Goal: Information Seeking & Learning: Learn about a topic

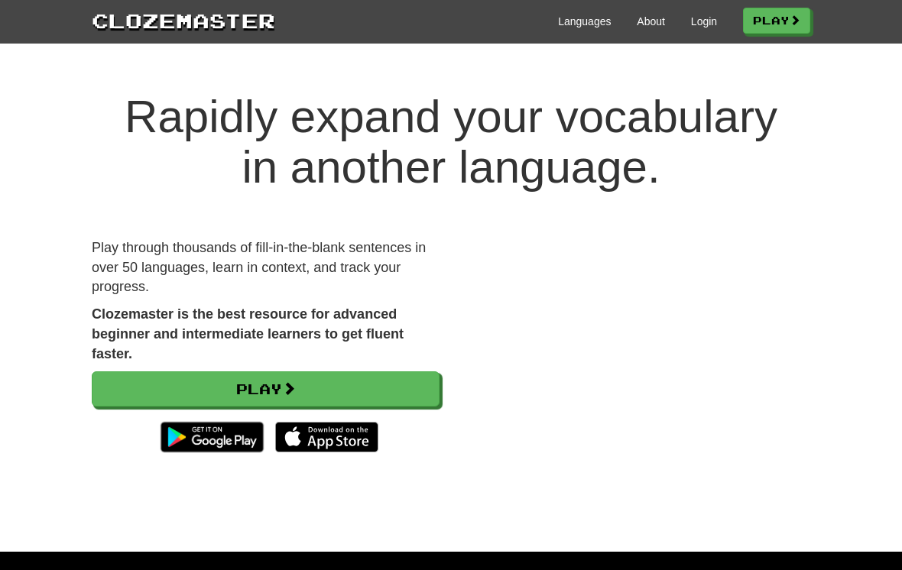
click at [782, 16] on link "Play" at bounding box center [776, 21] width 67 height 26
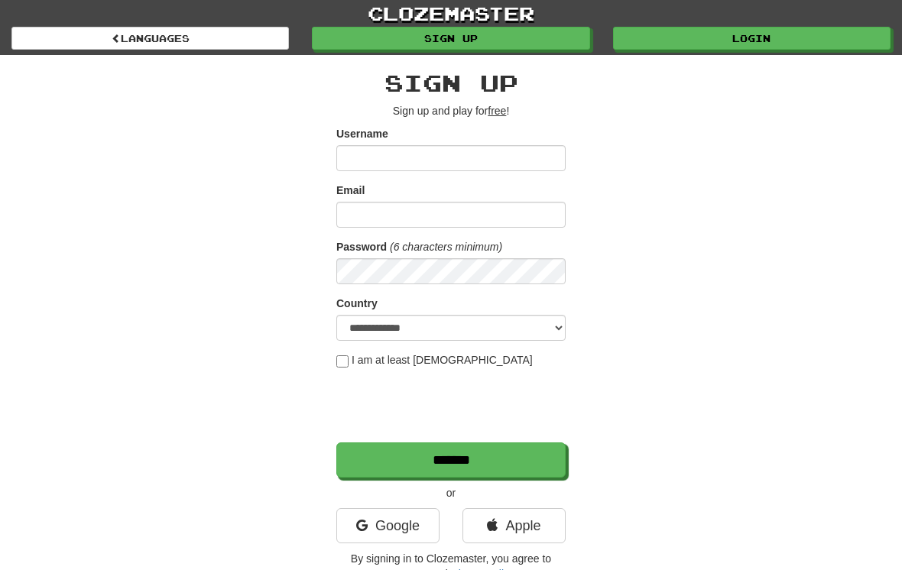
click at [741, 47] on link "Login" at bounding box center [751, 38] width 277 height 23
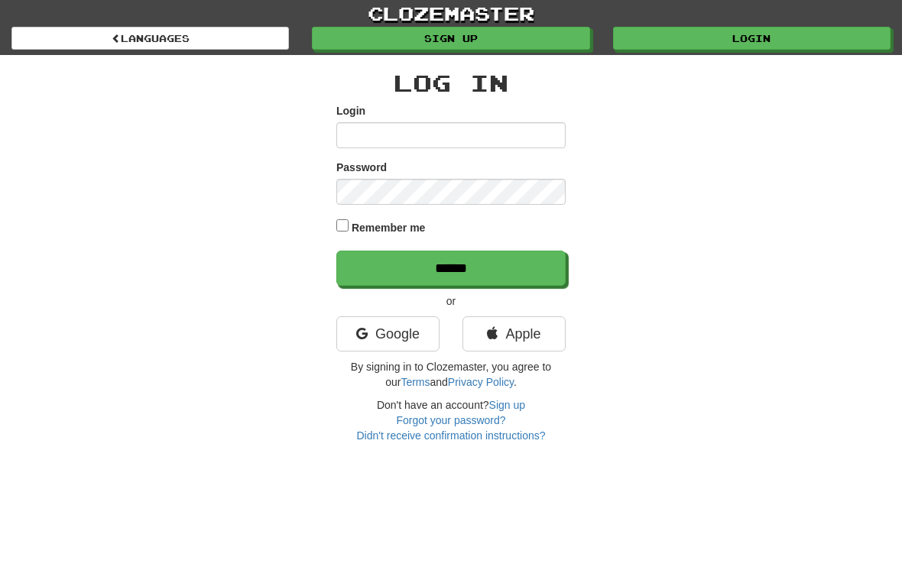
click at [403, 340] on link "Google" at bounding box center [387, 333] width 103 height 35
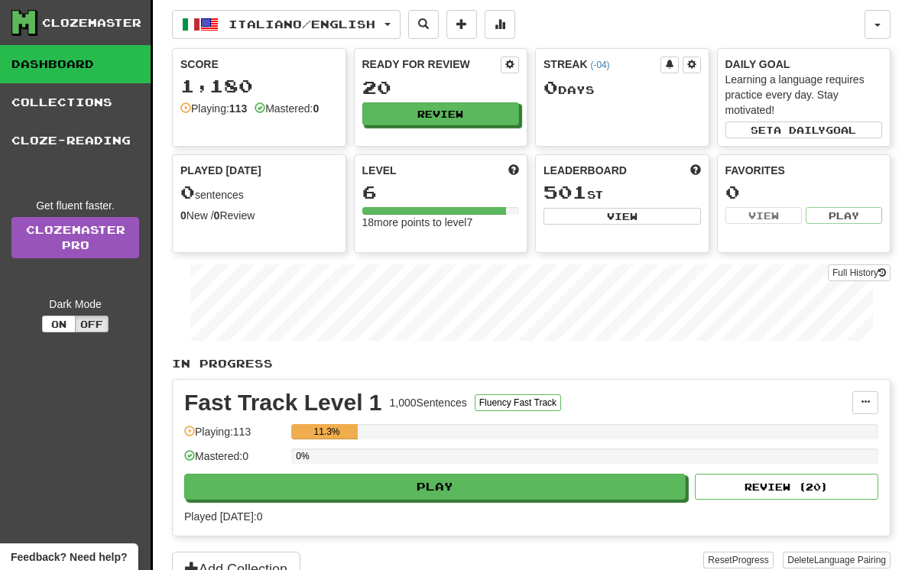
click at [481, 482] on button "Play" at bounding box center [434, 487] width 501 height 26
select select "**"
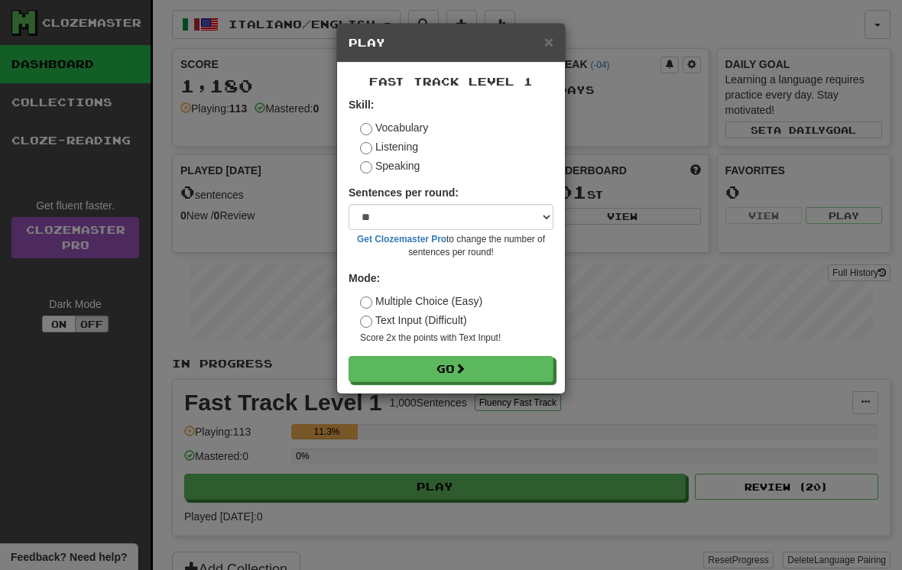
click at [476, 371] on button "Go" at bounding box center [450, 369] width 205 height 26
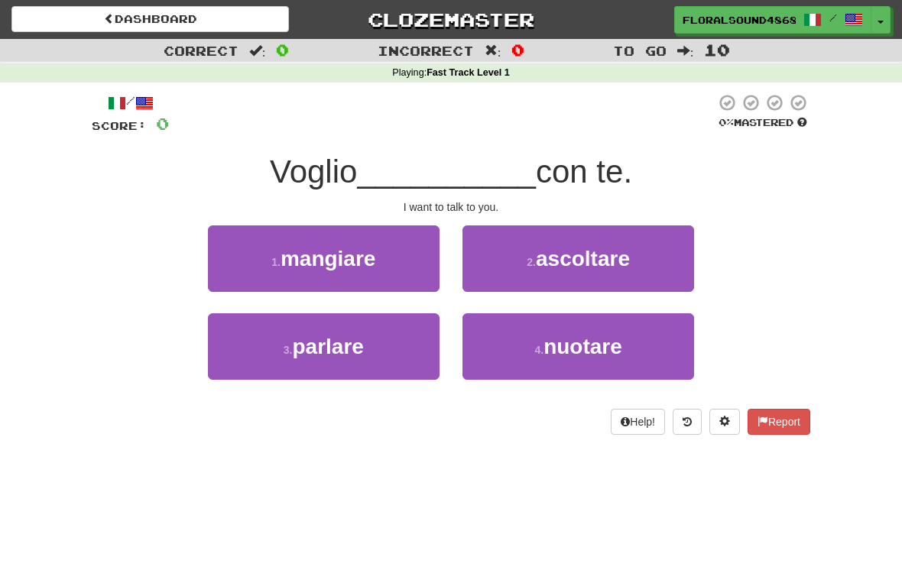
click at [371, 333] on button "3 . parlare" at bounding box center [324, 346] width 232 height 66
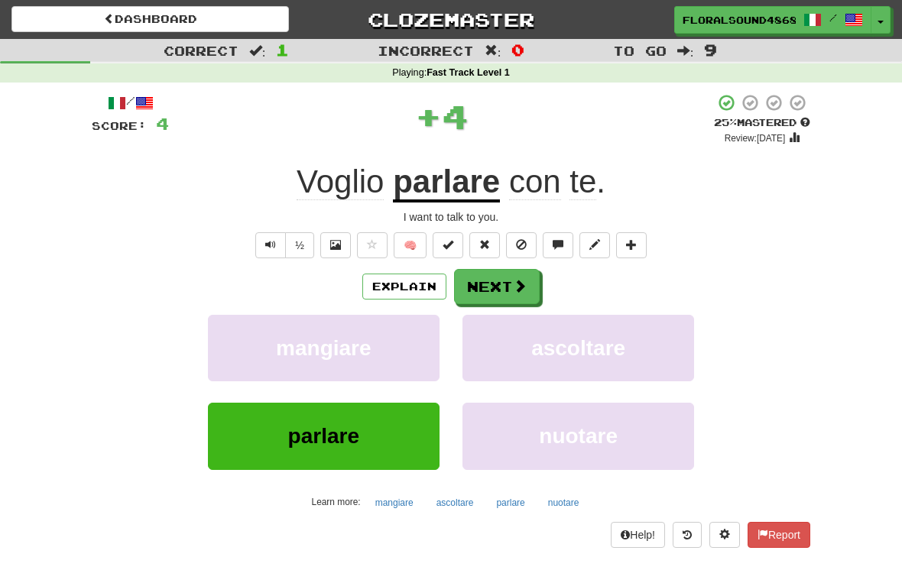
click at [501, 295] on button "Next" at bounding box center [497, 286] width 86 height 35
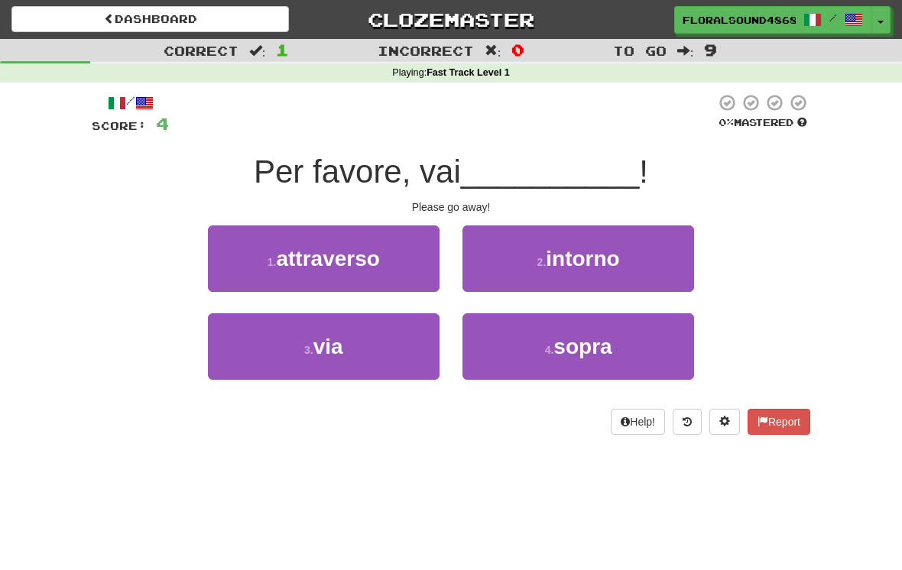
click at [402, 360] on button "3 . via" at bounding box center [324, 346] width 232 height 66
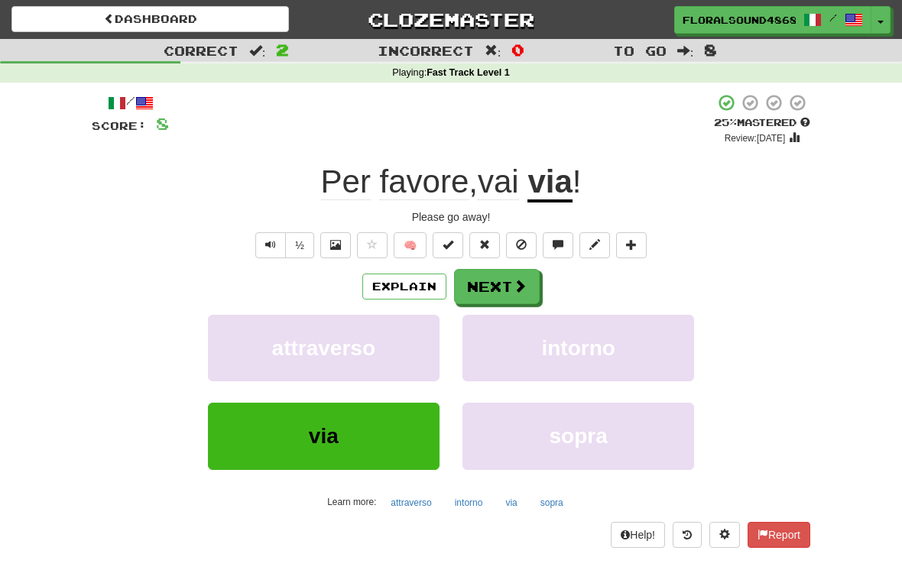
click at [529, 293] on button "Next" at bounding box center [497, 286] width 86 height 35
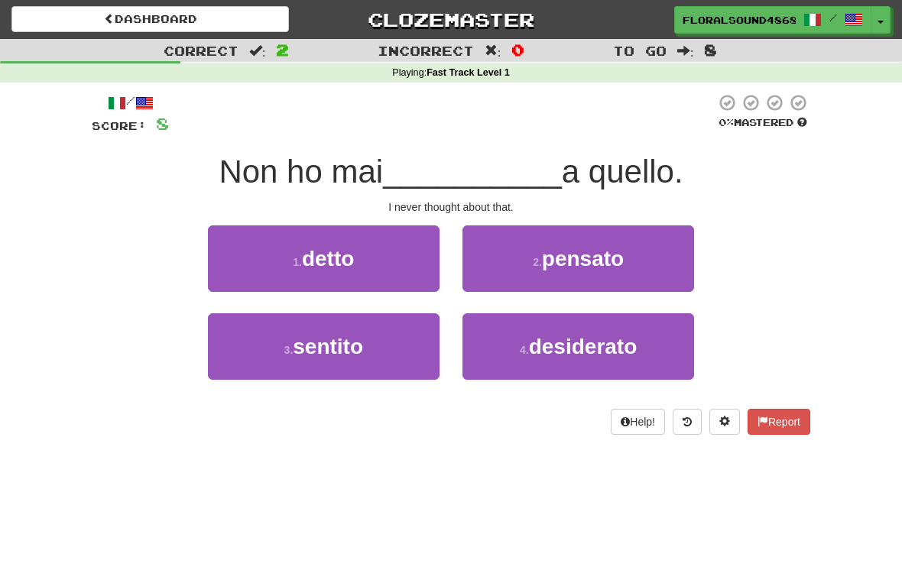
click at [604, 265] on span "pensato" at bounding box center [583, 259] width 82 height 24
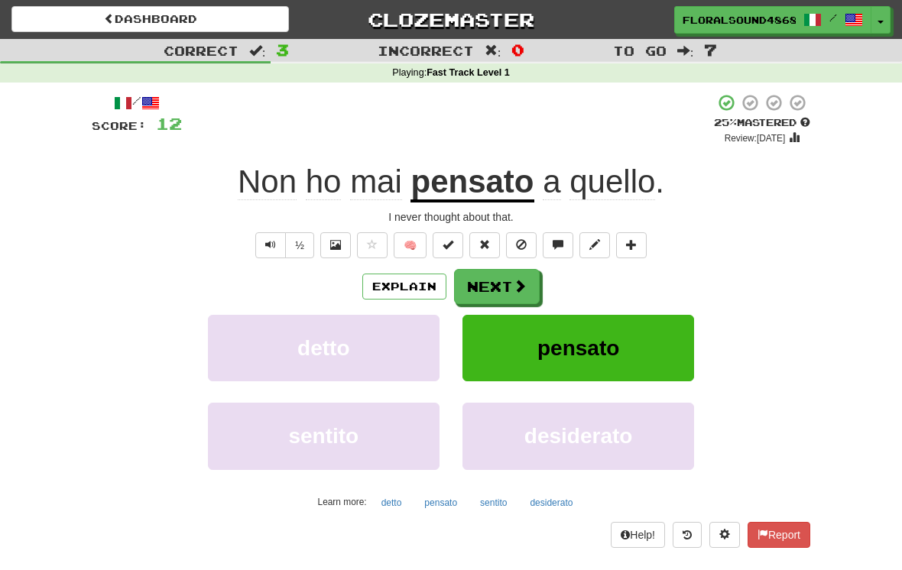
click at [510, 282] on button "Next" at bounding box center [497, 286] width 86 height 35
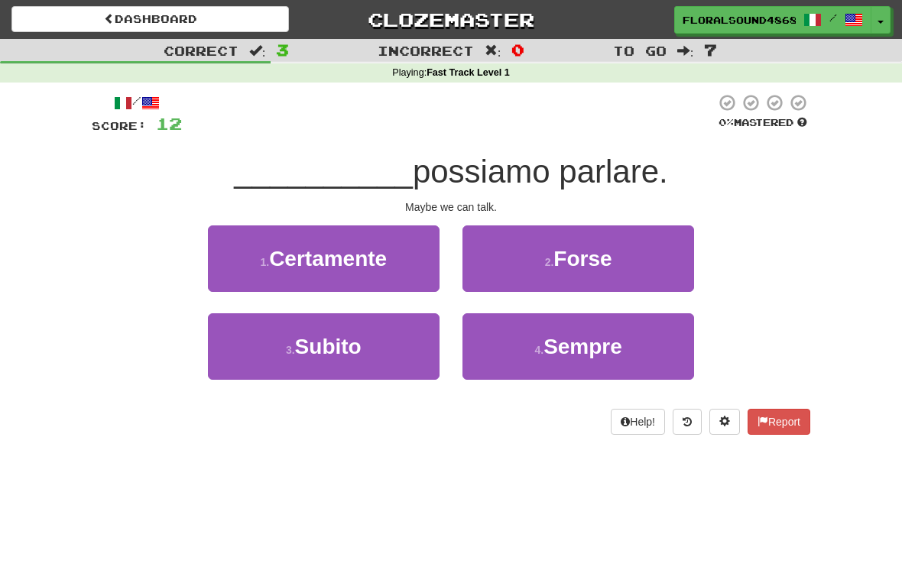
click at [612, 272] on button "2 . Forse" at bounding box center [578, 258] width 232 height 66
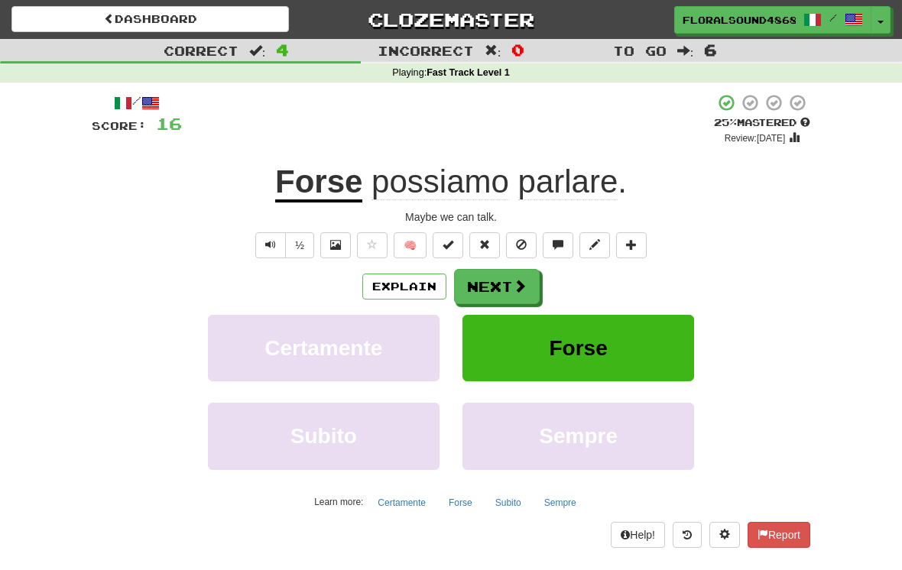
click at [501, 288] on button "Next" at bounding box center [497, 286] width 86 height 35
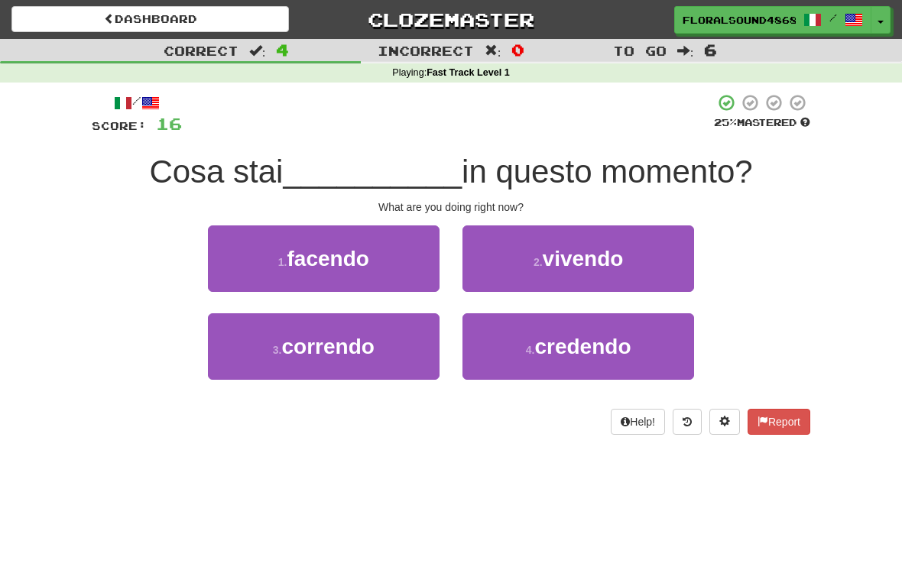
click at [368, 261] on span "facendo" at bounding box center [328, 259] width 82 height 24
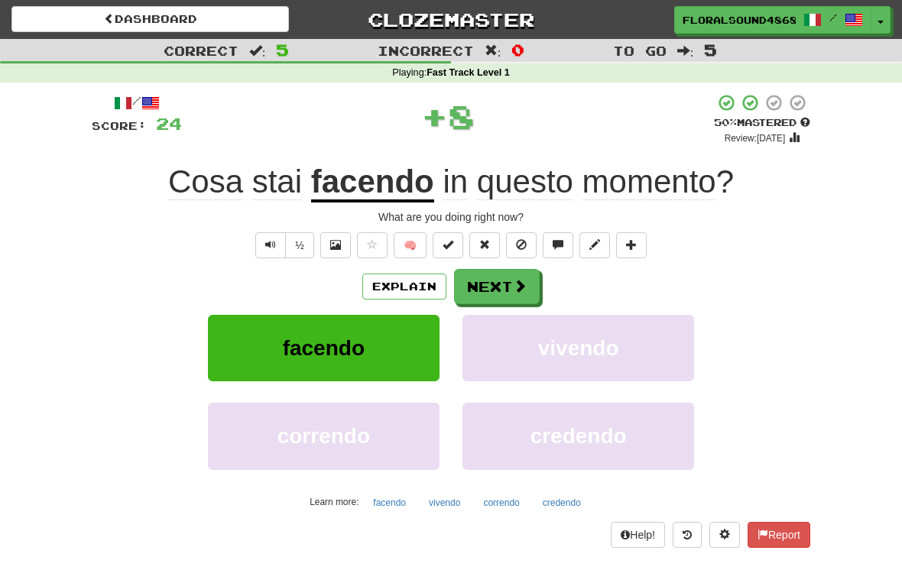
click at [513, 292] on span at bounding box center [520, 286] width 14 height 14
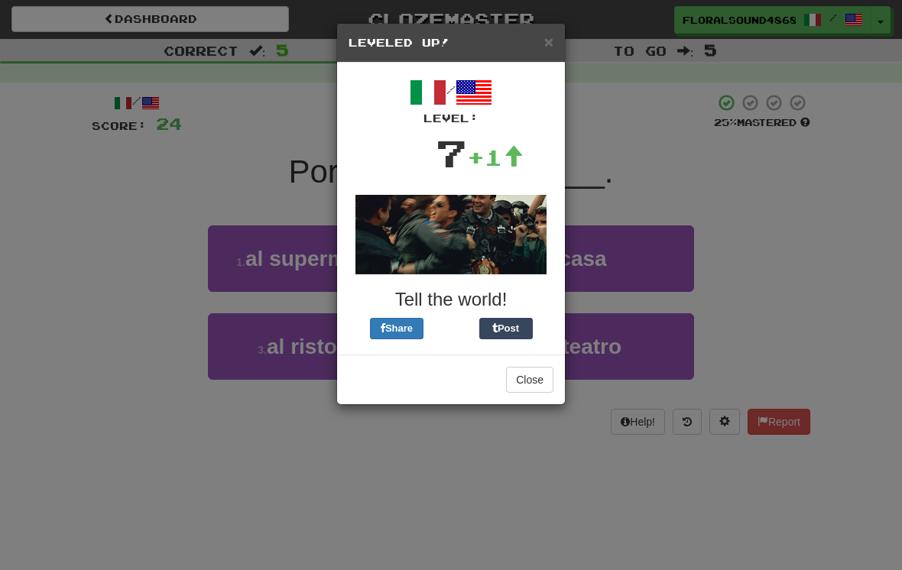
click at [542, 380] on button "Close" at bounding box center [529, 380] width 47 height 26
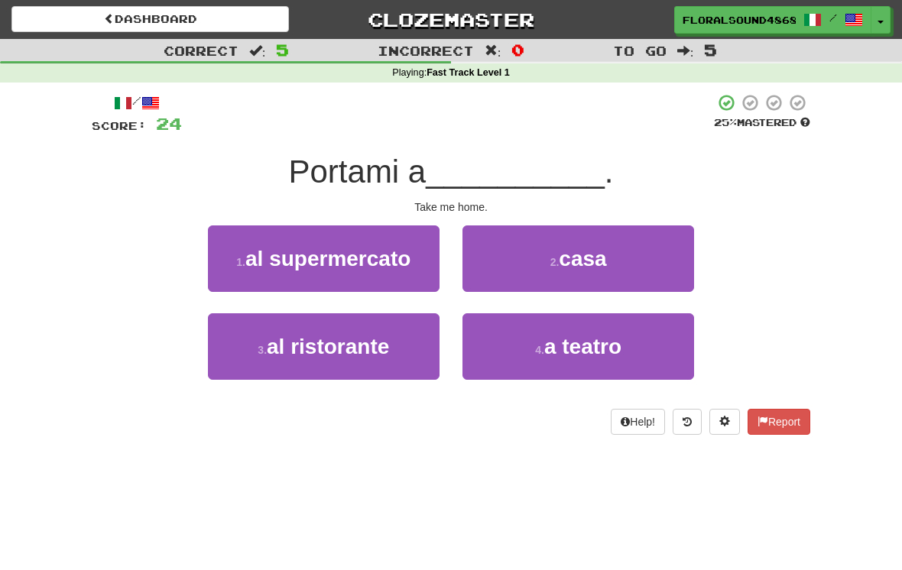
click at [614, 270] on button "2 . casa" at bounding box center [578, 258] width 232 height 66
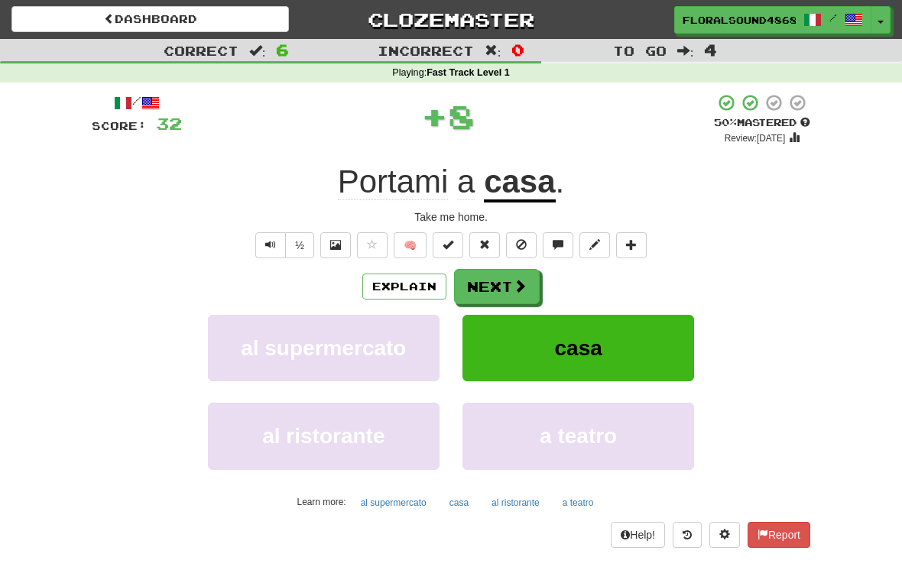
click at [504, 284] on button "Next" at bounding box center [497, 286] width 86 height 35
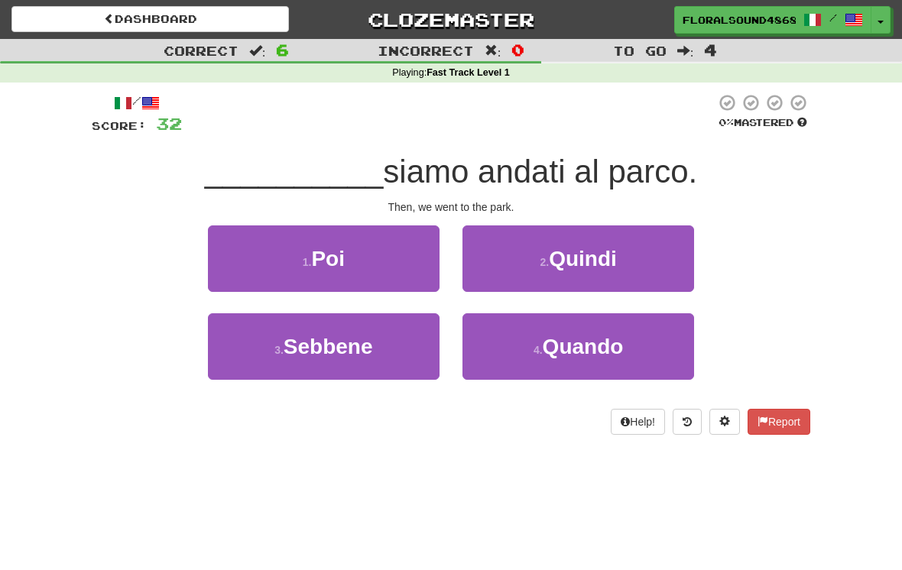
click at [404, 355] on button "3 . Sebbene" at bounding box center [324, 346] width 232 height 66
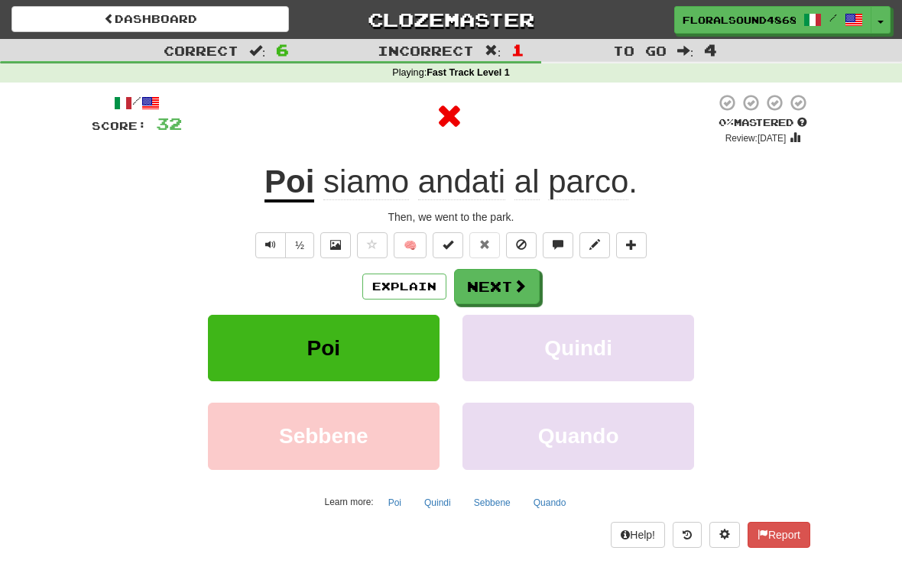
click at [502, 288] on button "Next" at bounding box center [497, 286] width 86 height 35
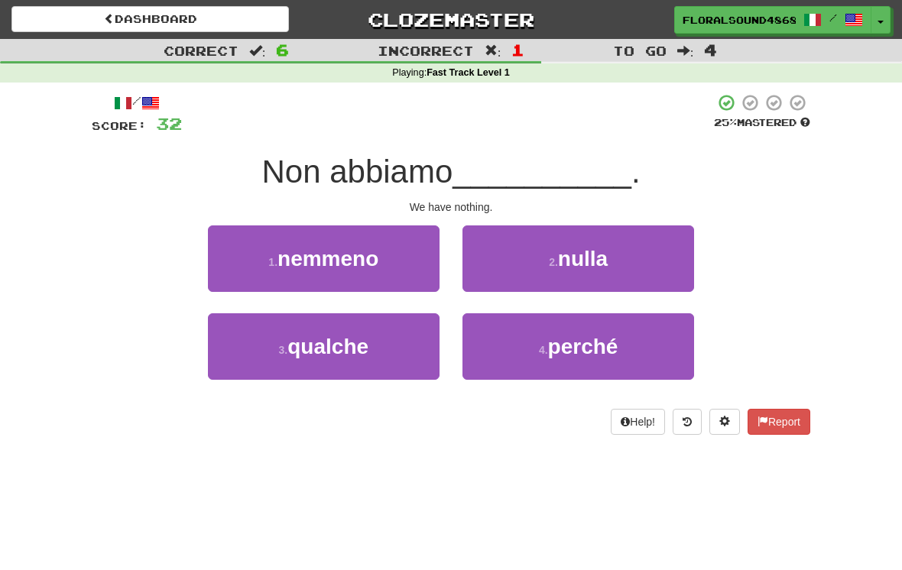
click at [615, 268] on button "2 . nulla" at bounding box center [578, 258] width 232 height 66
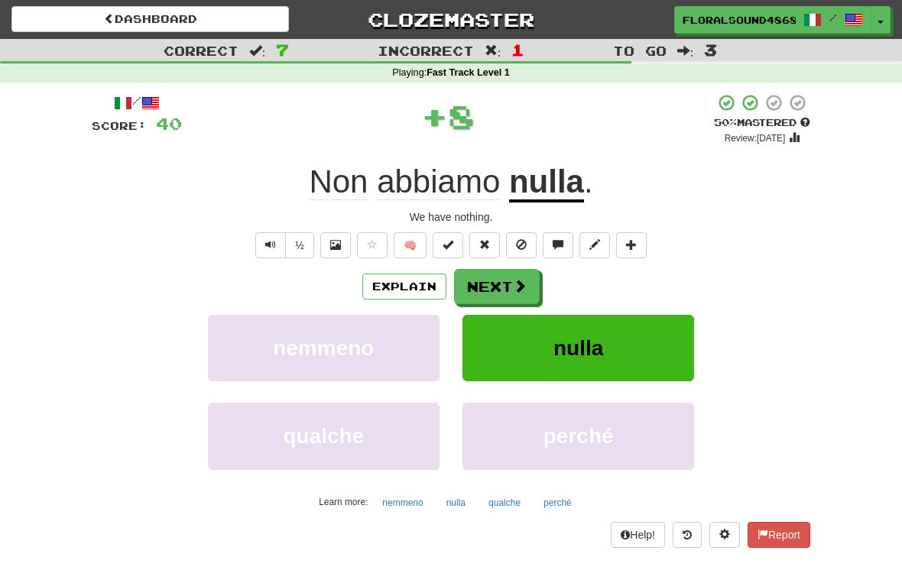
click at [510, 284] on button "Next" at bounding box center [497, 286] width 86 height 35
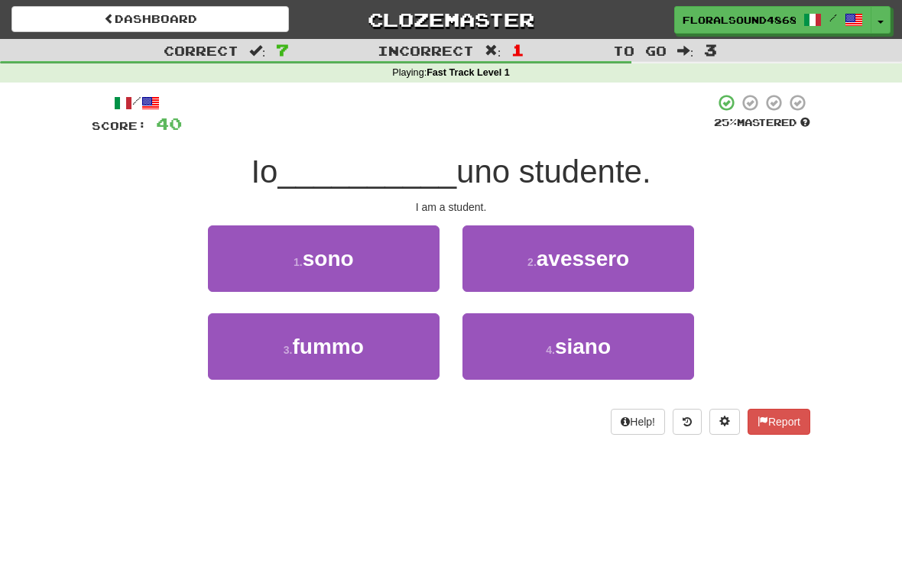
click at [389, 267] on button "1 . sono" at bounding box center [324, 258] width 232 height 66
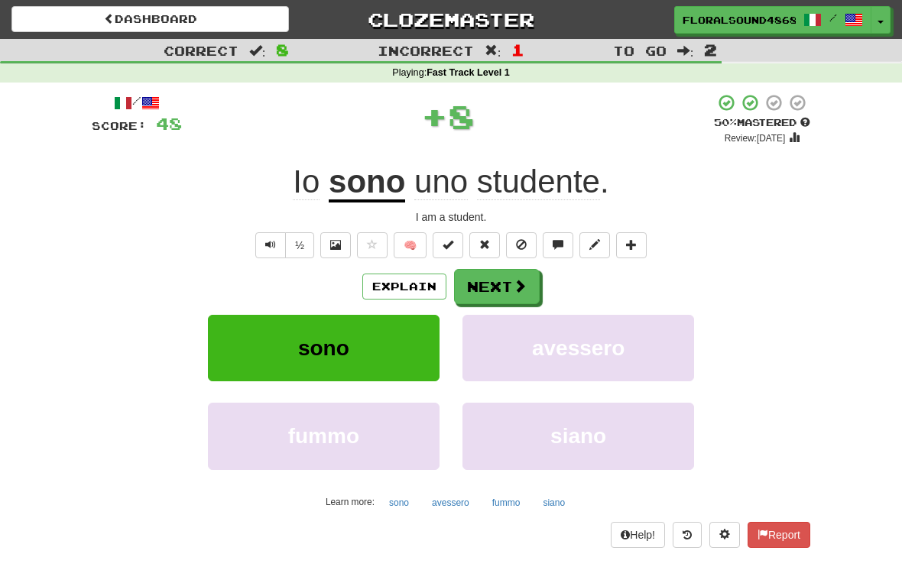
click at [502, 287] on button "Next" at bounding box center [497, 286] width 86 height 35
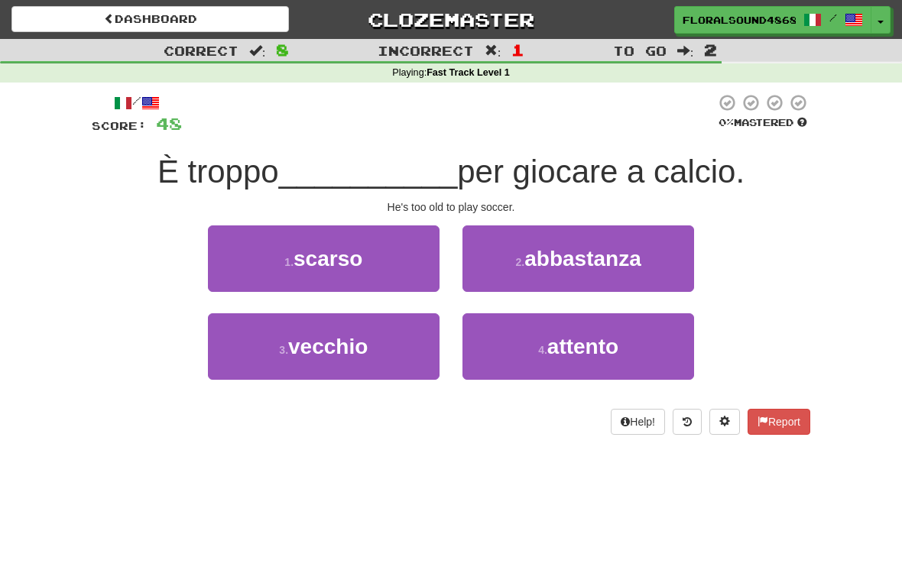
click at [366, 361] on button "3 . vecchio" at bounding box center [324, 346] width 232 height 66
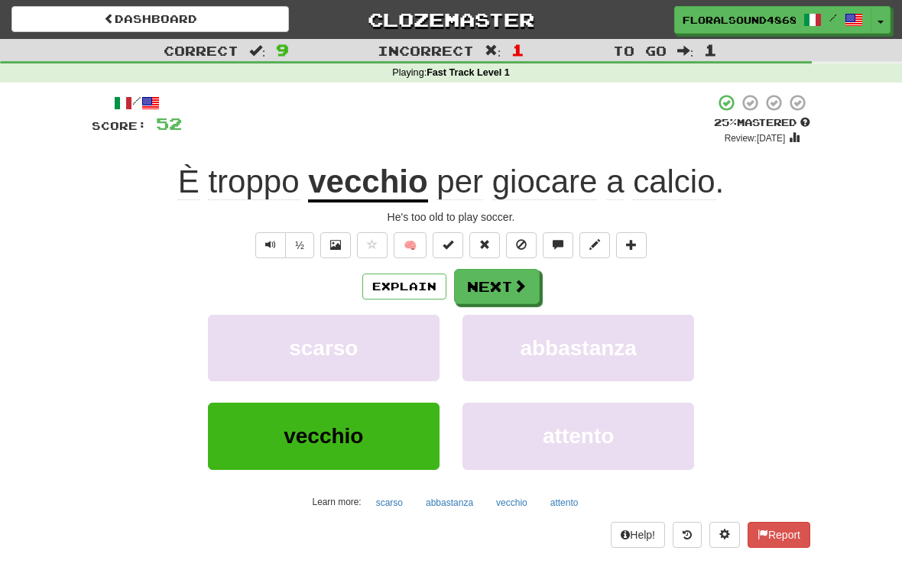
click at [501, 290] on button "Next" at bounding box center [497, 286] width 86 height 35
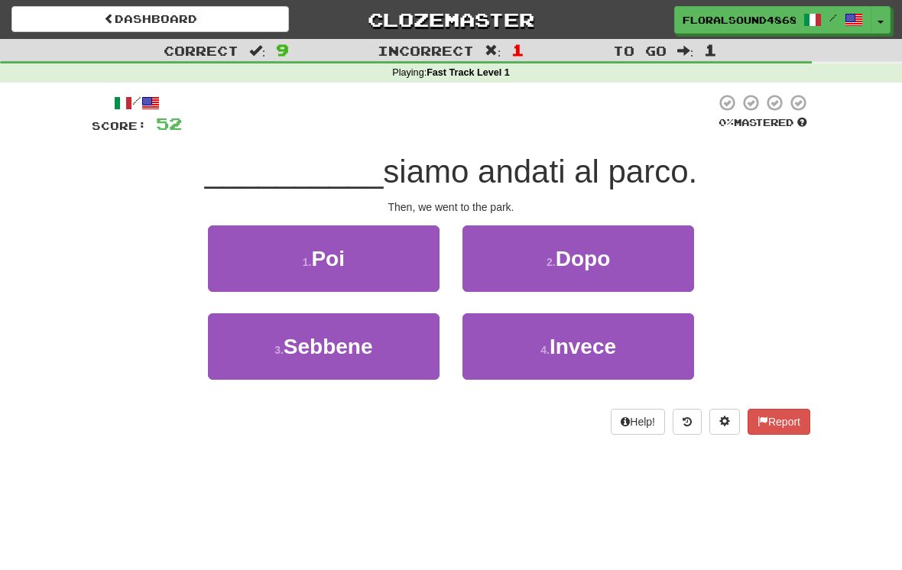
click at [394, 258] on button "1 . Poi" at bounding box center [324, 258] width 232 height 66
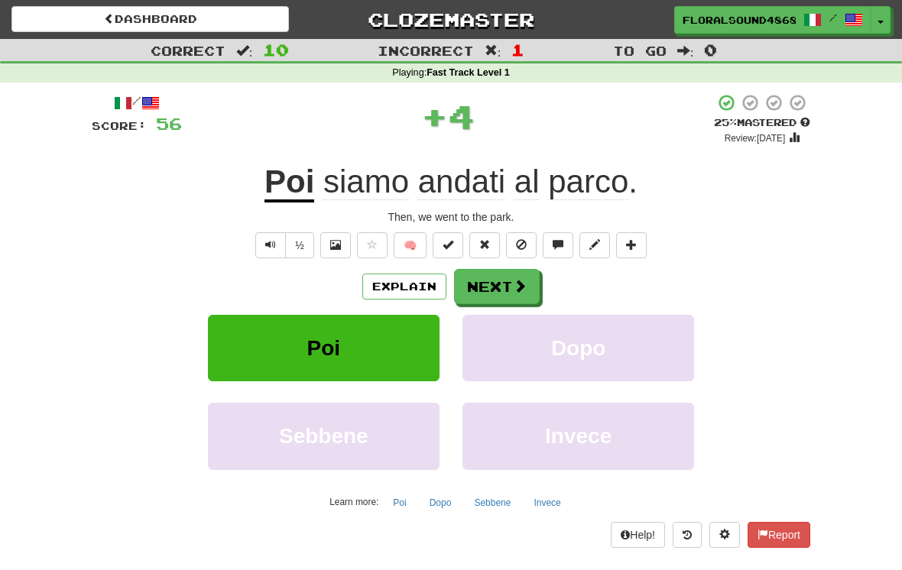
click at [505, 281] on button "Next" at bounding box center [497, 286] width 86 height 35
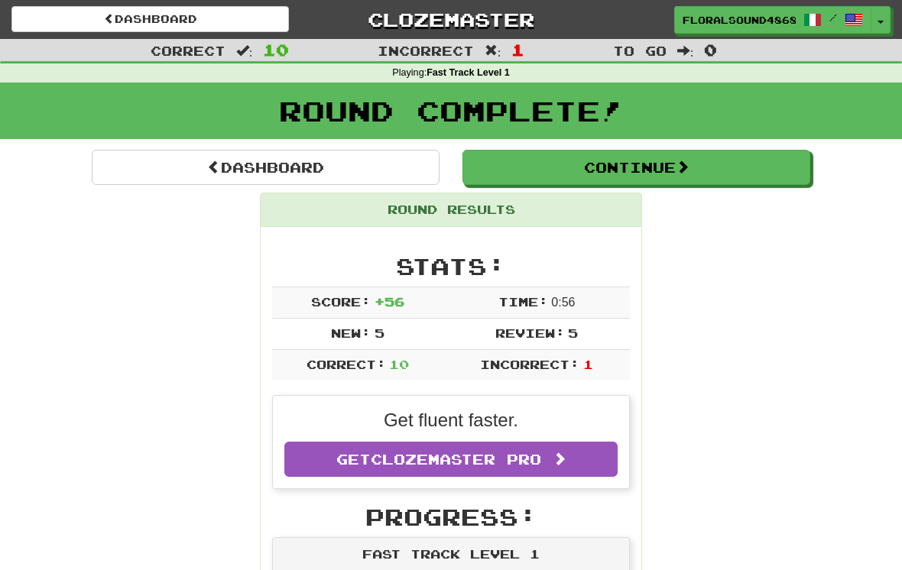
click at [635, 172] on button "Continue" at bounding box center [636, 167] width 348 height 35
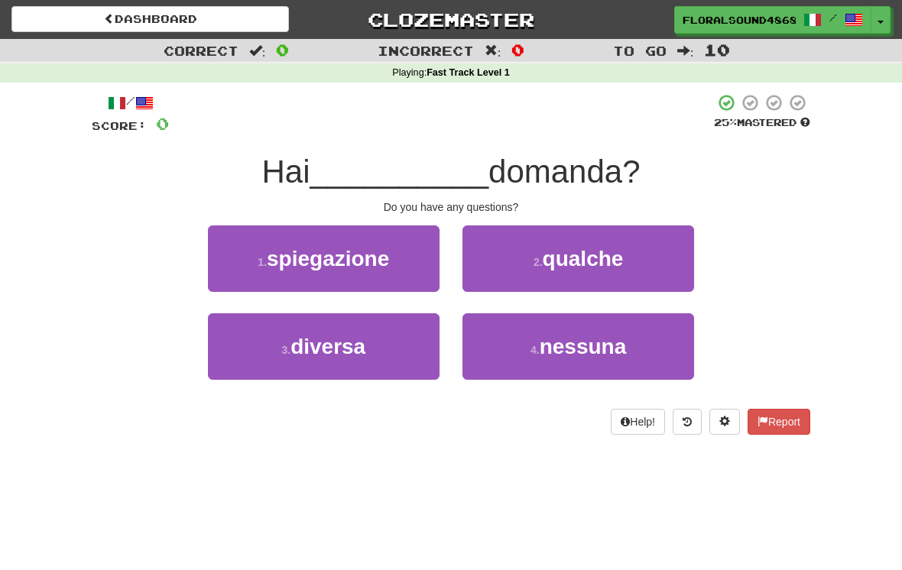
click at [643, 261] on button "2 . qualche" at bounding box center [578, 258] width 232 height 66
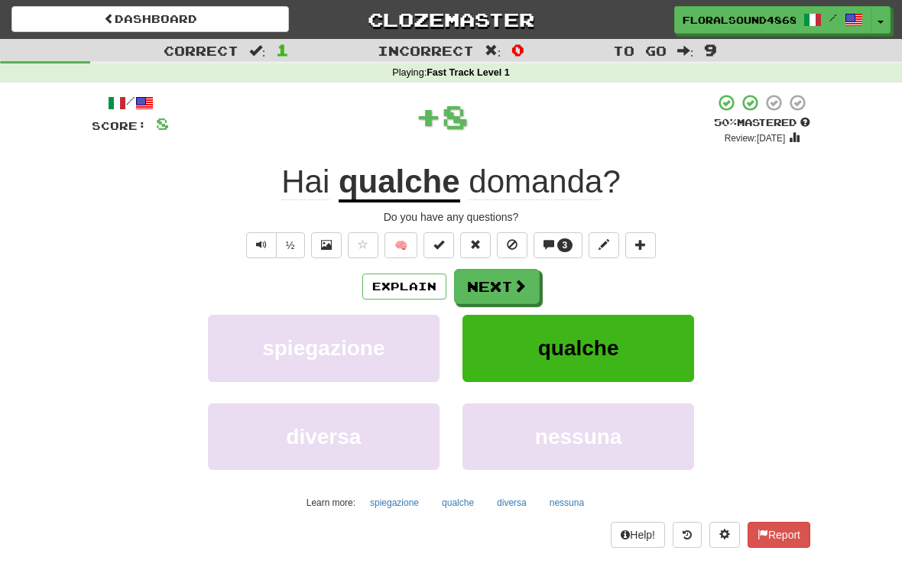
click at [503, 274] on button "Next" at bounding box center [497, 286] width 86 height 35
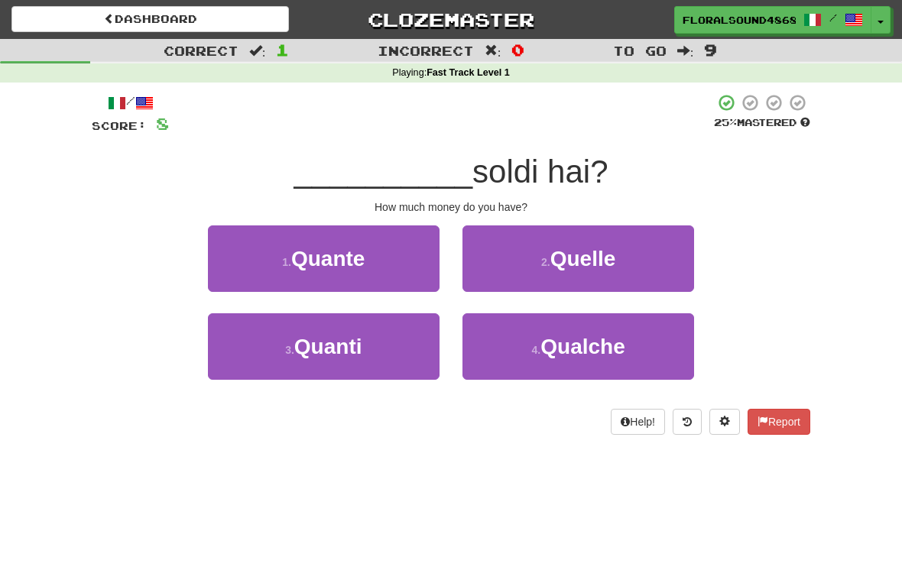
click at [370, 359] on button "3 . Quanti" at bounding box center [324, 346] width 232 height 66
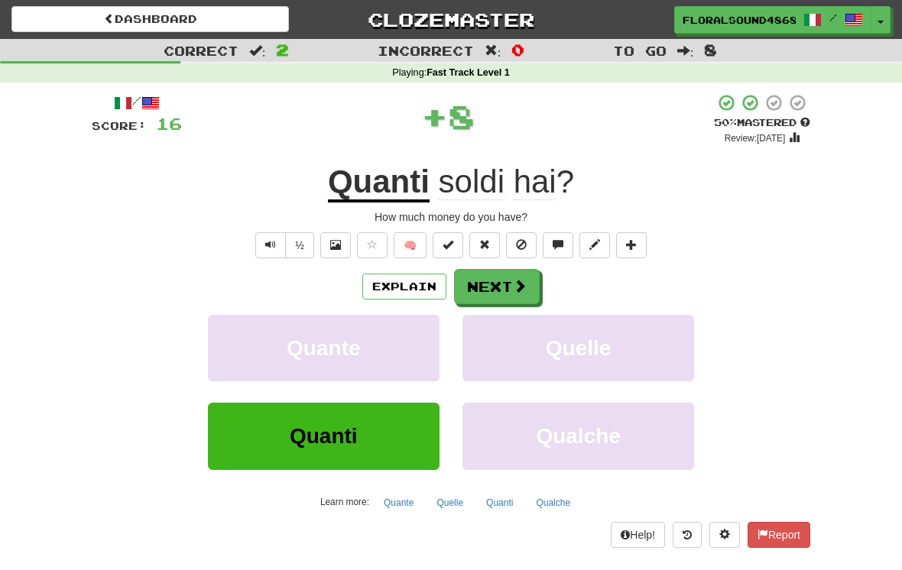
click at [497, 277] on button "Next" at bounding box center [497, 286] width 86 height 35
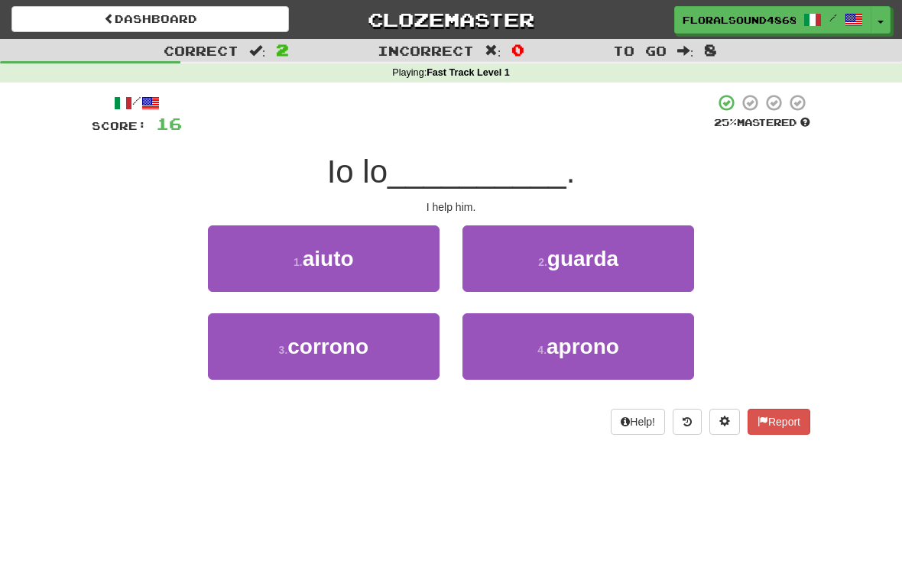
click at [391, 263] on button "1 . aiuto" at bounding box center [324, 258] width 232 height 66
